Goal: Transaction & Acquisition: Book appointment/travel/reservation

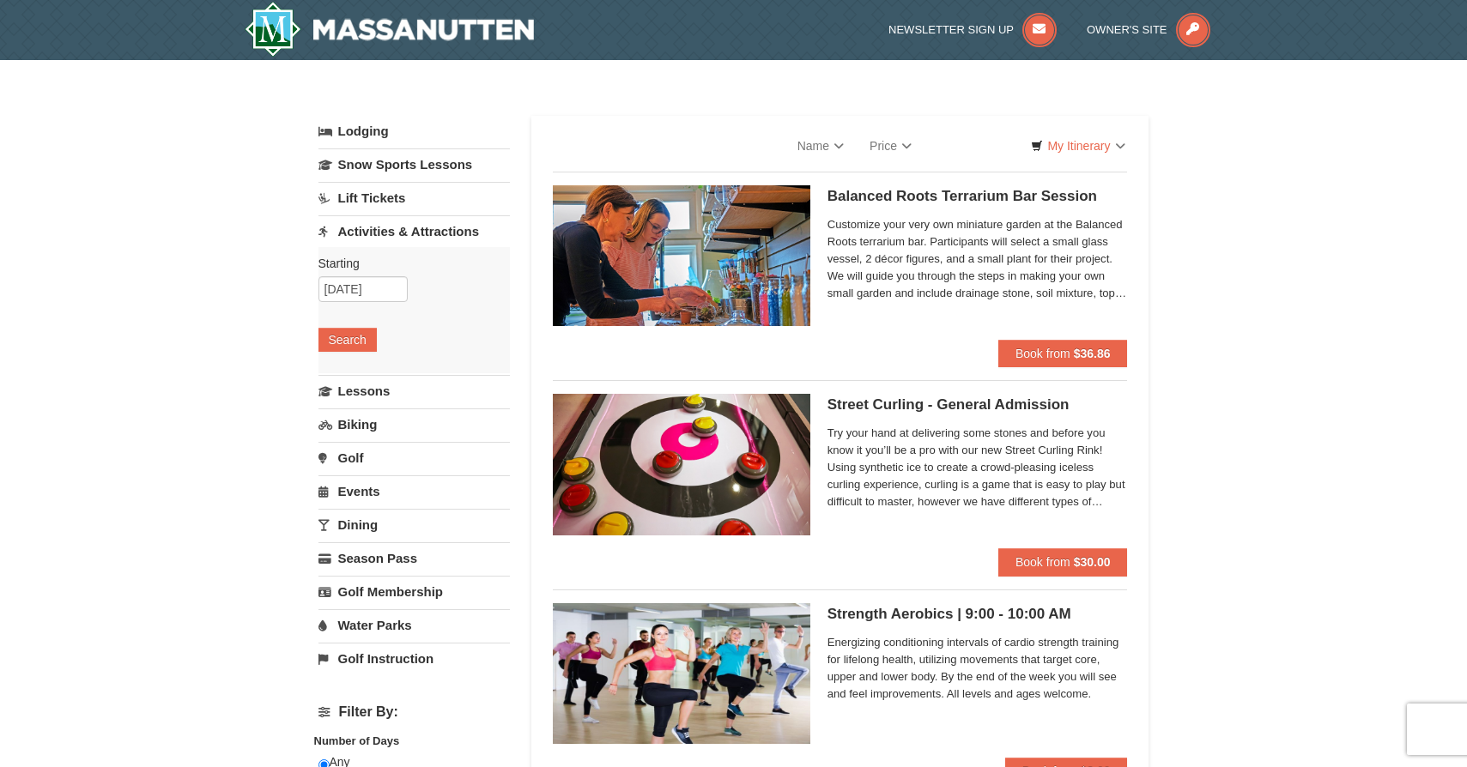
select select "9"
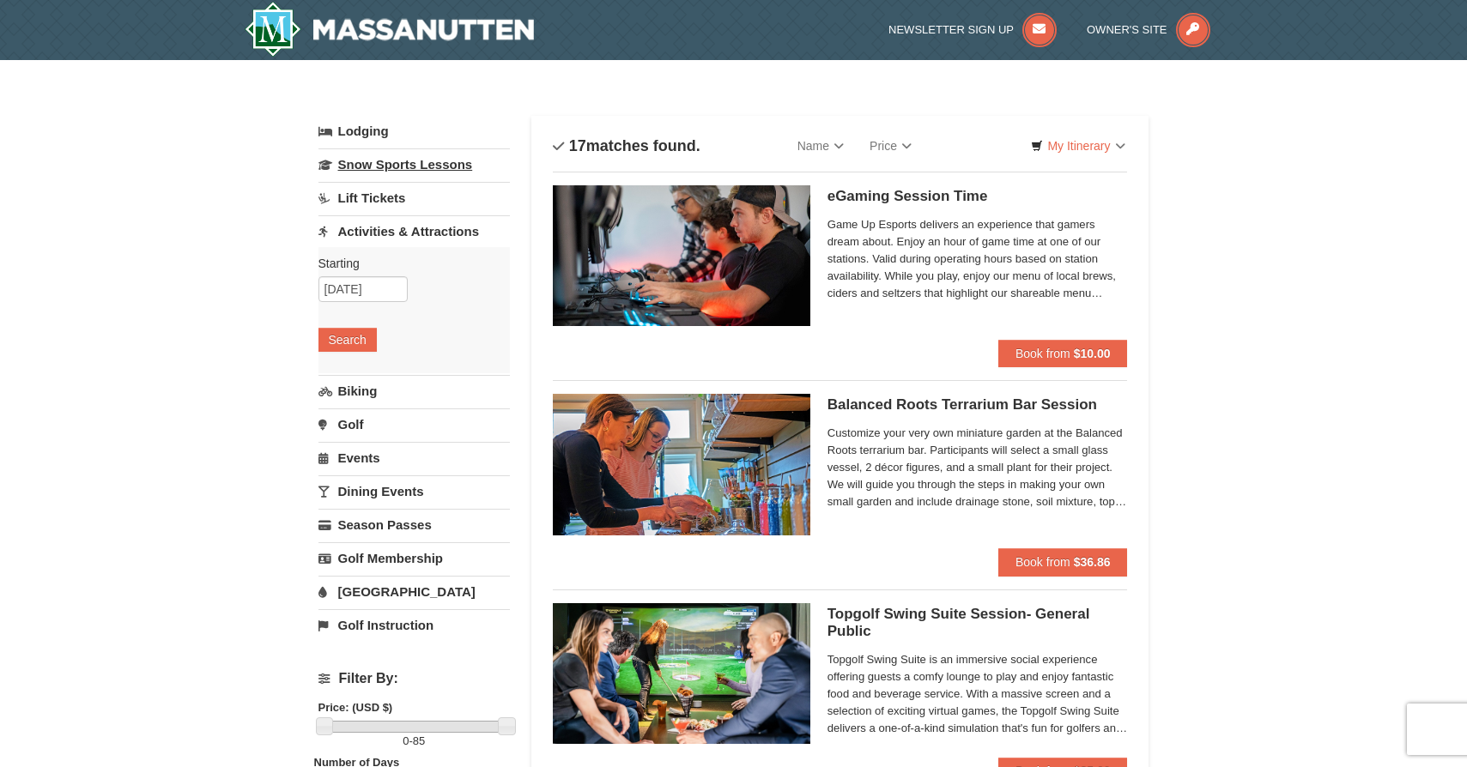
click at [461, 167] on link "Snow Sports Lessons" at bounding box center [413, 164] width 191 height 32
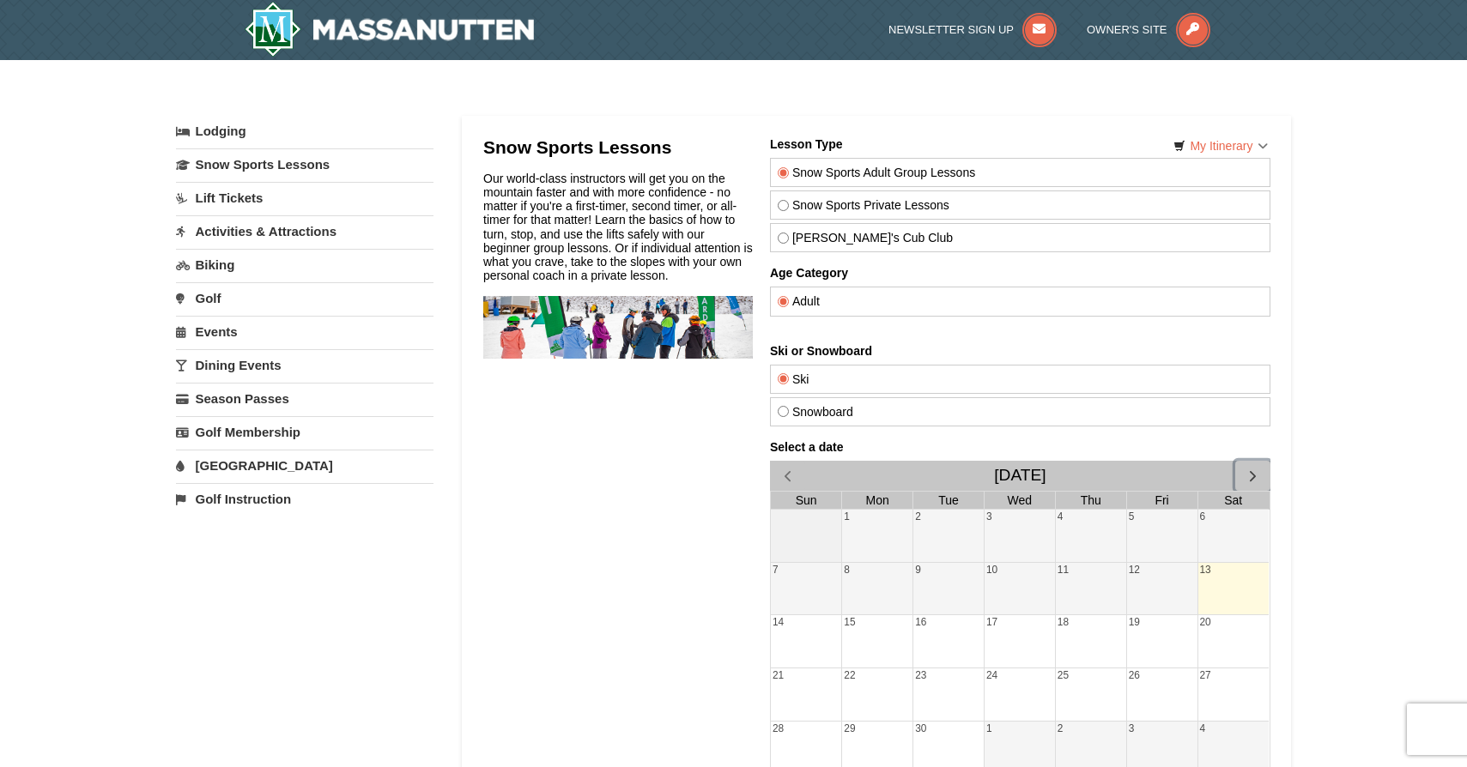
click at [1246, 475] on span "button" at bounding box center [1252, 476] width 18 height 18
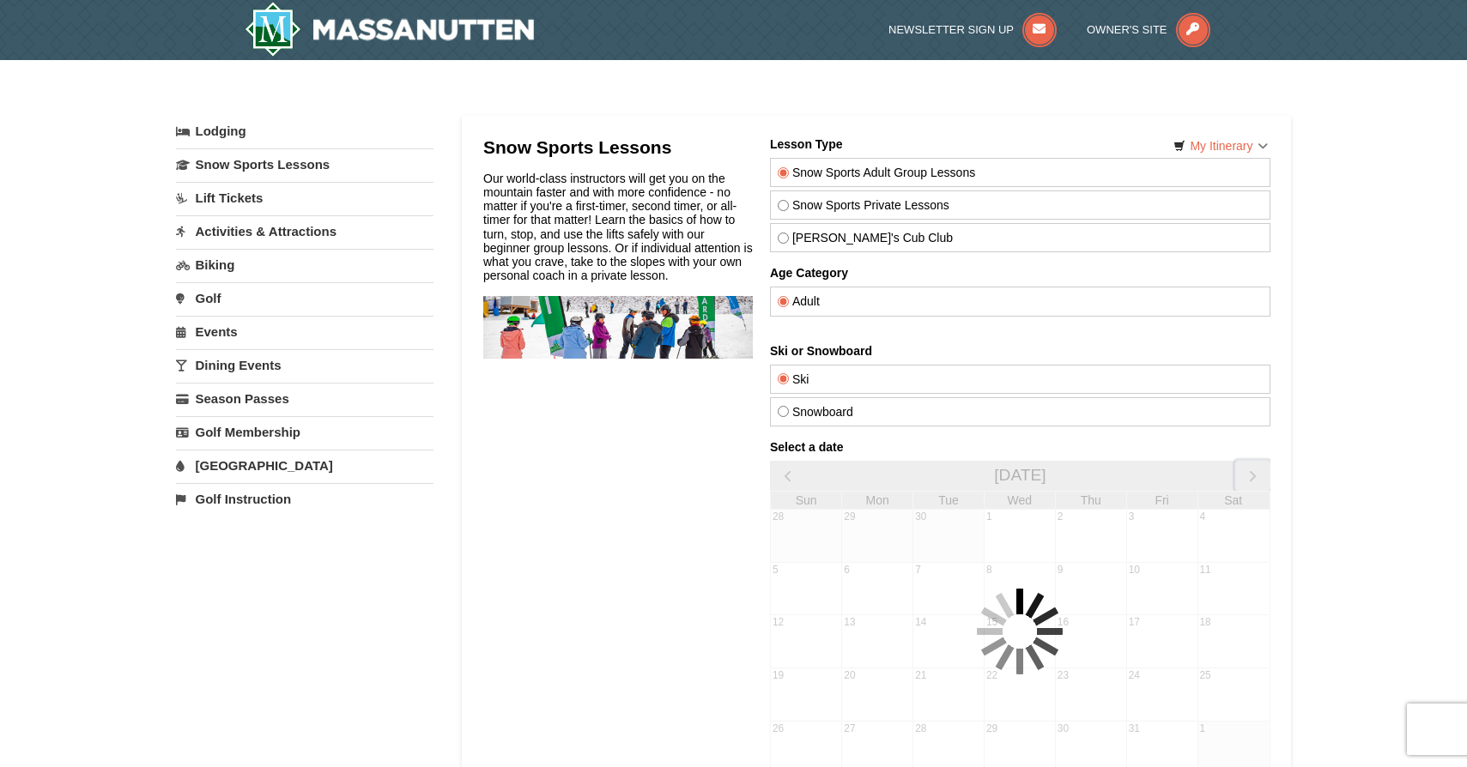
click at [1246, 475] on span "button" at bounding box center [1252, 476] width 18 height 18
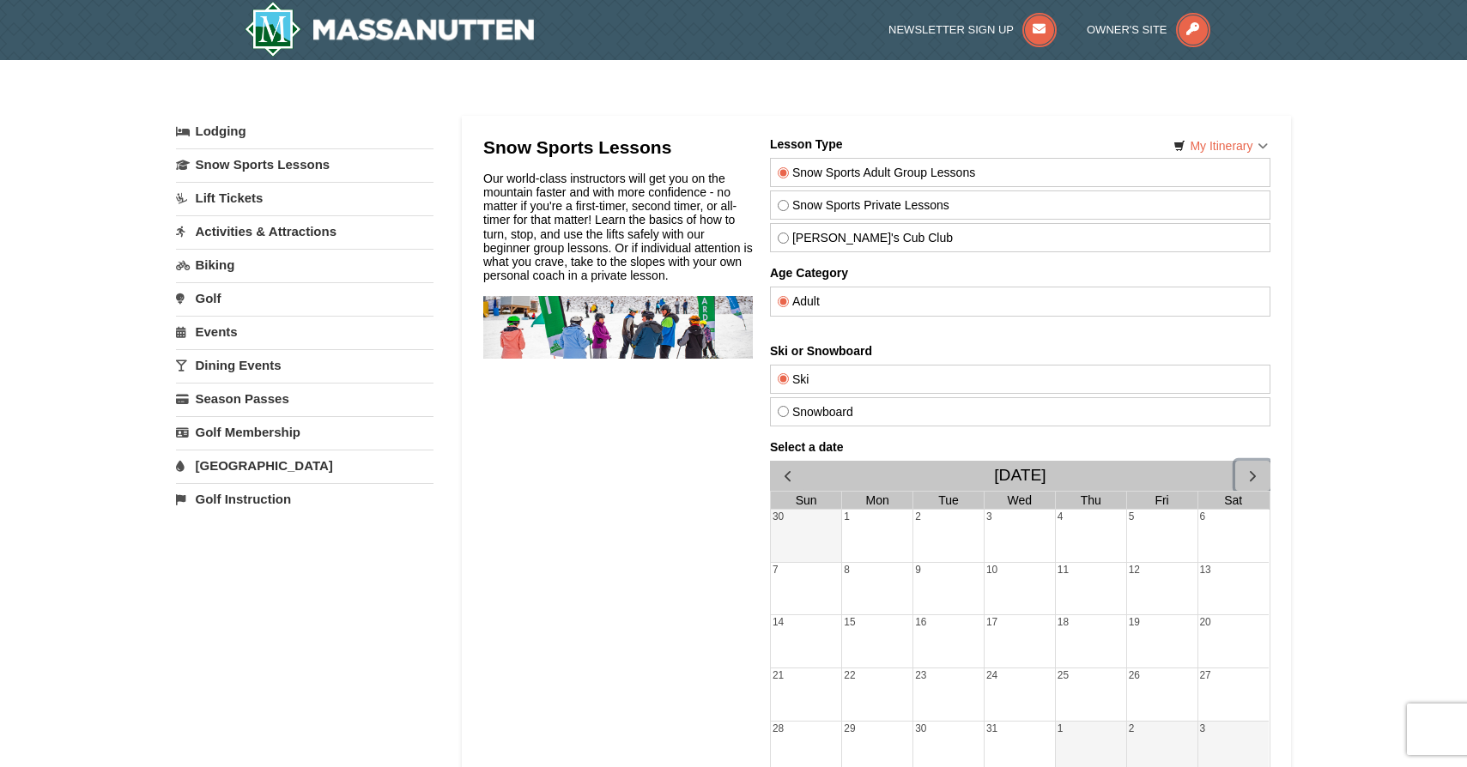
click at [1152, 688] on div "26" at bounding box center [1161, 695] width 70 height 52
click at [403, 23] on img at bounding box center [390, 29] width 290 height 55
